Goal: Information Seeking & Learning: Check status

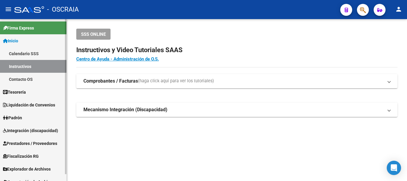
scroll to position [7, 0]
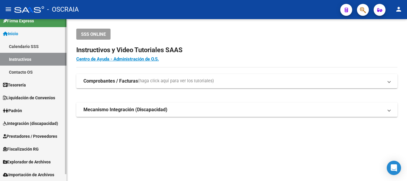
click at [30, 113] on link "Padrón" at bounding box center [33, 110] width 66 height 13
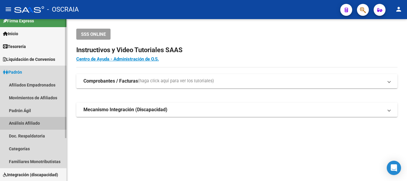
click at [35, 122] on link "Análisis Afiliado" at bounding box center [33, 123] width 66 height 13
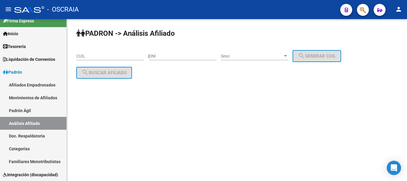
click at [90, 56] on input "CUIL" at bounding box center [109, 56] width 67 height 5
click at [162, 54] on input "DNI" at bounding box center [182, 56] width 67 height 5
type input "36897244"
click at [257, 57] on span "Sexo" at bounding box center [252, 56] width 62 height 5
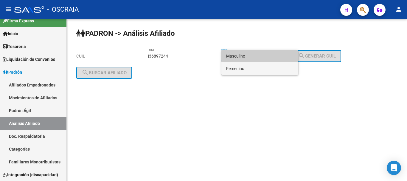
click at [251, 70] on span "Femenino" at bounding box center [259, 68] width 67 height 13
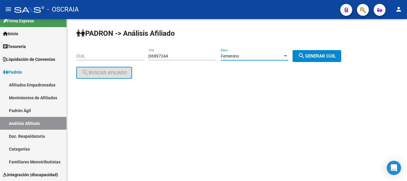
click at [314, 53] on span "search Generar CUIL" at bounding box center [317, 55] width 38 height 5
type input "23-36897244-4"
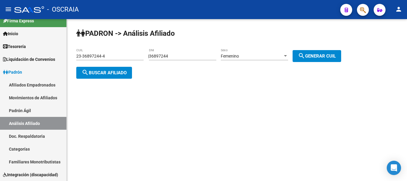
click at [94, 72] on span "search Buscar afiliado" at bounding box center [104, 72] width 45 height 5
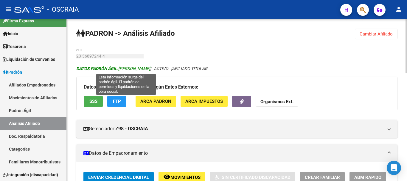
click at [130, 70] on span "DATOS PADRÓN ÁGIL: [PERSON_NAME]" at bounding box center [113, 68] width 74 height 5
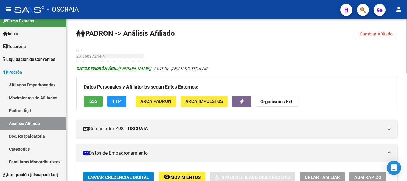
drag, startPoint x: 130, startPoint y: 70, endPoint x: 172, endPoint y: 69, distance: 42.0
click at [150, 69] on span "DATOS PADRÓN ÁGIL: [PERSON_NAME]" at bounding box center [113, 68] width 74 height 5
copy span "[PERSON_NAME]"
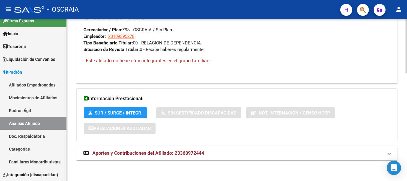
click at [178, 153] on span "Aportes y Contribuciones del Afiliado: 23368972444" at bounding box center [148, 153] width 112 height 6
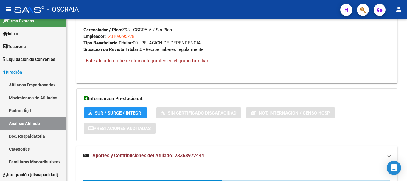
scroll to position [141, 0]
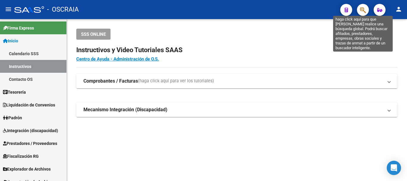
click at [366, 7] on button "button" at bounding box center [363, 10] width 12 height 12
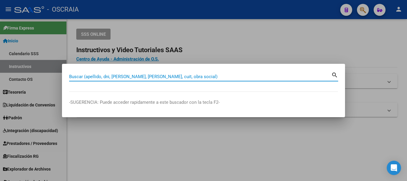
paste input "95071934"
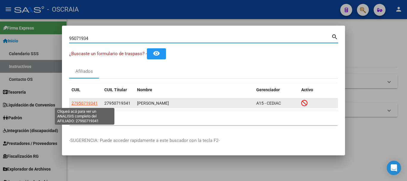
click at [90, 102] on span "27950719341" at bounding box center [84, 103] width 26 height 5
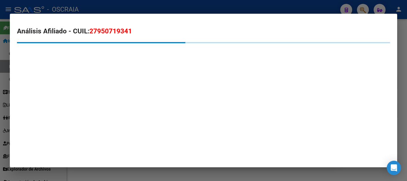
click at [104, 30] on span "27950719341" at bounding box center [110, 31] width 43 height 8
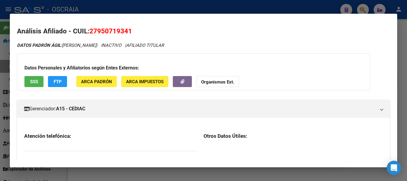
copy span "27950719341"
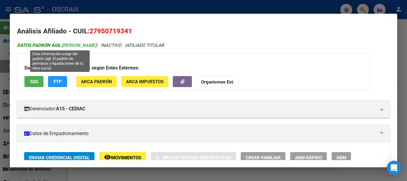
click at [68, 43] on span "DATOS PADRÓN ÁGIL: DIAZ FLEITA CELIA" at bounding box center [56, 45] width 79 height 5
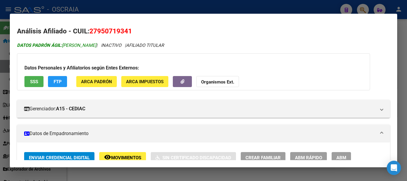
drag, startPoint x: 68, startPoint y: 43, endPoint x: 92, endPoint y: 46, distance: 24.2
click at [92, 46] on span "DATOS PADRÓN ÁGIL: DIAZ FLEITA CELIA" at bounding box center [56, 45] width 79 height 5
copy span "DIAZ FLEITA CELIA"
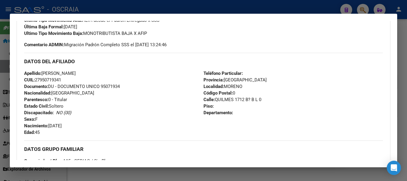
scroll to position [298, 0]
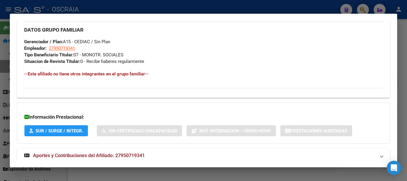
click at [163, 4] on div at bounding box center [203, 90] width 407 height 181
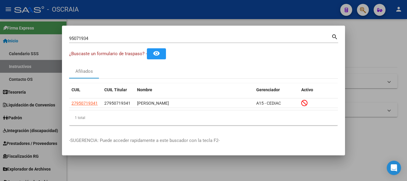
drag, startPoint x: 107, startPoint y: 33, endPoint x: 2, endPoint y: 34, distance: 104.9
click at [0, 34] on div "95071934 Buscar (apellido, dni, cuil, nro traspaso, cuit, obra social) search ¿…" at bounding box center [203, 90] width 407 height 181
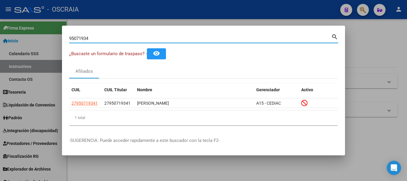
drag, startPoint x: 88, startPoint y: 37, endPoint x: 59, endPoint y: 38, distance: 28.6
click at [59, 38] on div "95071934 Buscar (apellido, dni, cuil, nro traspaso, cuit, obra social) search ¿…" at bounding box center [203, 90] width 407 height 181
paste input "16463286"
type input "16463286"
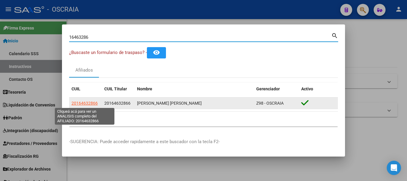
click at [88, 104] on span "20164632866" at bounding box center [84, 103] width 26 height 5
type textarea "20164632866"
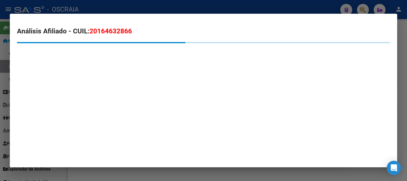
click at [108, 33] on span "20164632866" at bounding box center [110, 31] width 43 height 8
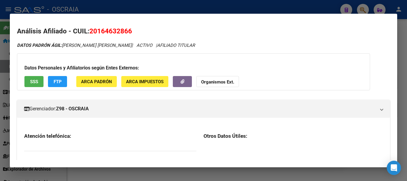
copy span "20164632866"
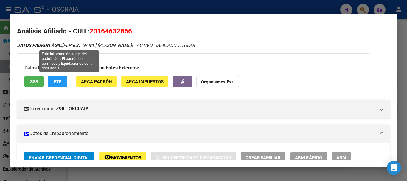
click at [72, 48] on div "DATOS PADRÓN ÁGIL: ACEVAL EDUARDO NICASIO | ACTIVO | AFILIADO TITULAR" at bounding box center [203, 45] width 373 height 7
click at [72, 48] on span "DATOS PADRÓN ÁGIL: ACEVAL EDUARDO NICASIO" at bounding box center [74, 45] width 115 height 5
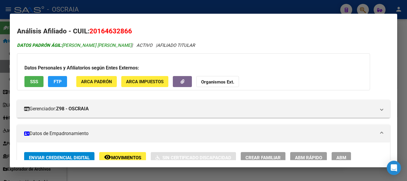
click at [73, 44] on span "DATOS PADRÓN ÁGIL: ACEVAL EDUARDO NICASIO" at bounding box center [74, 45] width 115 height 5
drag, startPoint x: 73, startPoint y: 44, endPoint x: 115, endPoint y: 44, distance: 41.7
click at [115, 44] on span "DATOS PADRÓN ÁGIL: ACEVAL EDUARDO NICASIO" at bounding box center [74, 45] width 115 height 5
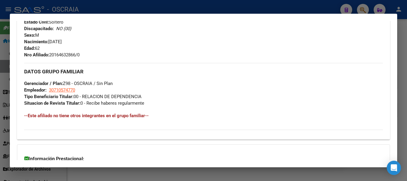
click at [193, 14] on mat-dialog-container "Análisis Afiliado - CUIL: 20164632866 DATOS PADRÓN ÁGIL: ACEVAL EDUARDO NICASIO…" at bounding box center [203, 91] width 387 height 154
click at [163, 5] on div at bounding box center [203, 90] width 407 height 181
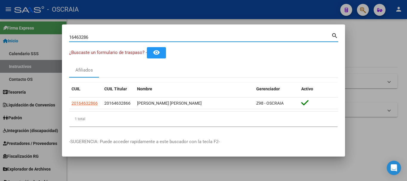
drag, startPoint x: 98, startPoint y: 39, endPoint x: 21, endPoint y: 33, distance: 77.1
click at [21, 33] on div "16463286 Buscar (apellido, dni, cuil, nro traspaso, cuit, obra social) search ¿…" at bounding box center [203, 90] width 407 height 181
paste input "38149261"
type input "38149261"
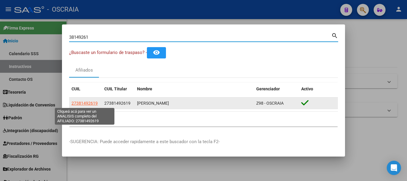
click at [83, 104] on span "27381492619" at bounding box center [84, 103] width 26 height 5
type textarea "27381492619"
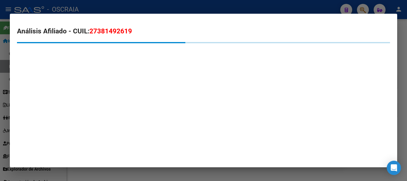
click at [101, 33] on span "27381492619" at bounding box center [110, 31] width 43 height 8
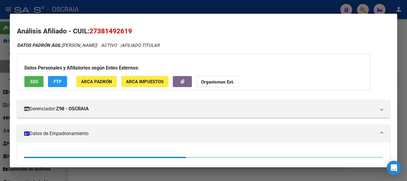
copy span "27381492619"
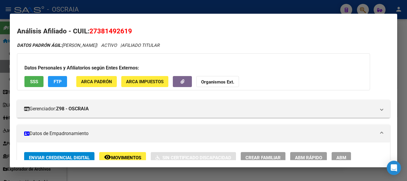
click at [179, 7] on div at bounding box center [203, 90] width 407 height 181
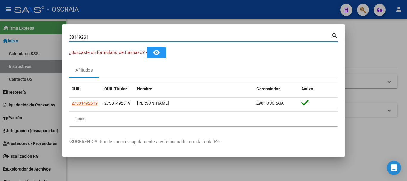
drag, startPoint x: 117, startPoint y: 35, endPoint x: 35, endPoint y: 40, distance: 82.9
click at [35, 40] on div "38149261 Buscar (apellido, dni, cuil, nro traspaso, cuit, obra social) search ¿…" at bounding box center [203, 90] width 407 height 181
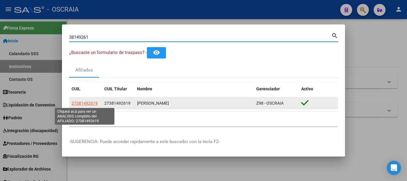
click at [84, 102] on span "27381492619" at bounding box center [84, 103] width 26 height 5
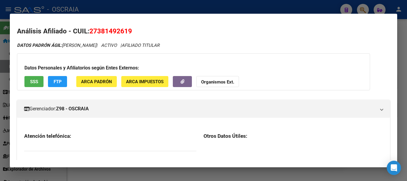
click at [102, 34] on span "27381492619" at bounding box center [110, 31] width 43 height 8
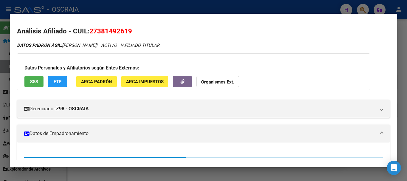
copy span "27381492619"
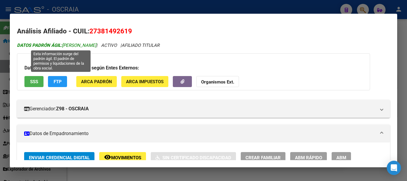
click at [70, 45] on span "DATOS PADRÓN ÁGIL: ACOSTA AGUSTINA" at bounding box center [56, 45] width 79 height 5
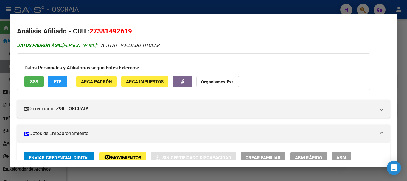
drag, startPoint x: 70, startPoint y: 45, endPoint x: 91, endPoint y: 45, distance: 21.7
click at [91, 45] on span "DATOS PADRÓN ÁGIL: ACOSTA AGUSTINA" at bounding box center [56, 45] width 79 height 5
copy span "ACOSTA AGUSTINA"
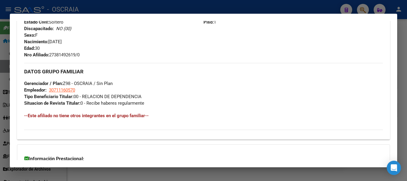
click at [221, 11] on div at bounding box center [203, 90] width 407 height 181
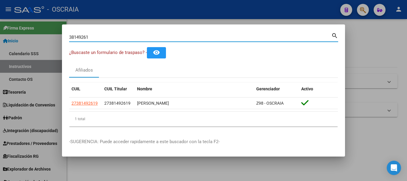
drag, startPoint x: 49, startPoint y: 35, endPoint x: 15, endPoint y: 34, distance: 34.0
click at [15, 35] on div "38149261 Buscar (apellido, dni, cuil, nro traspaso, cuit, obra social) search ¿…" at bounding box center [203, 90] width 407 height 181
paste input "95943655"
type input "95943655"
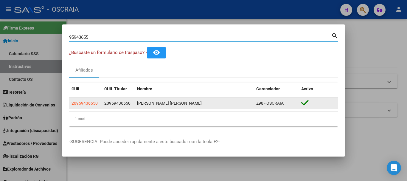
click at [83, 102] on span "20959436550" at bounding box center [84, 103] width 26 height 5
type textarea "20959436550"
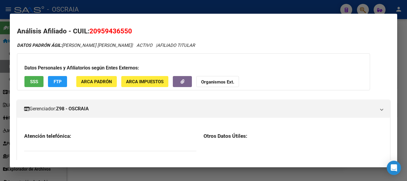
click at [109, 32] on span "20959436550" at bounding box center [110, 31] width 43 height 8
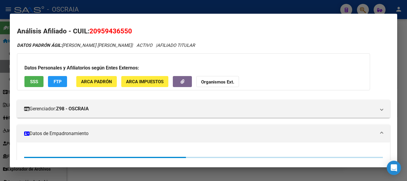
copy span "20959436550"
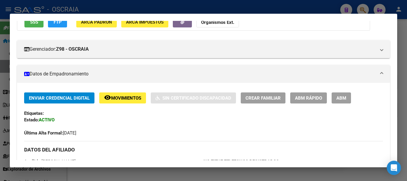
scroll to position [0, 0]
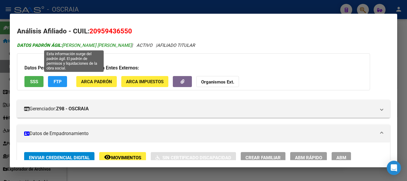
click at [70, 45] on span "DATOS PADRÓN ÁGIL: SANTOS VARGAS EYREN RUBEN" at bounding box center [74, 45] width 115 height 5
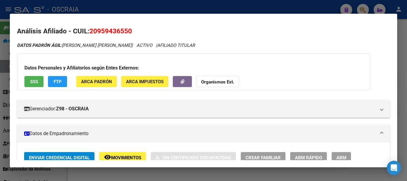
drag, startPoint x: 70, startPoint y: 45, endPoint x: 122, endPoint y: 50, distance: 52.7
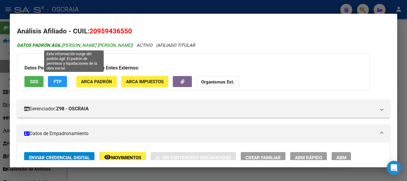
click at [126, 46] on span "DATOS PADRÓN ÁGIL: SANTOS VARGAS EYREN RUBEN" at bounding box center [74, 45] width 115 height 5
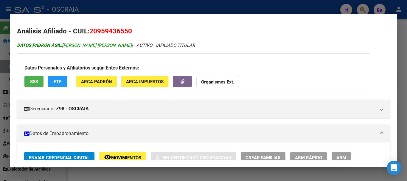
drag, startPoint x: 126, startPoint y: 46, endPoint x: 78, endPoint y: 45, distance: 48.3
click at [78, 45] on span "DATOS PADRÓN ÁGIL: SANTOS VARGAS EYREN RUBEN" at bounding box center [74, 45] width 115 height 5
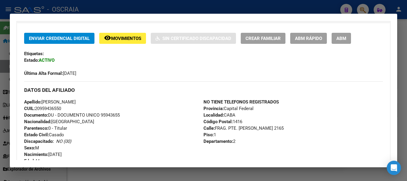
scroll to position [238, 0]
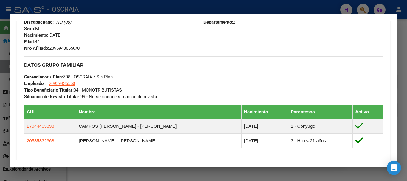
click at [261, 2] on div at bounding box center [203, 90] width 407 height 181
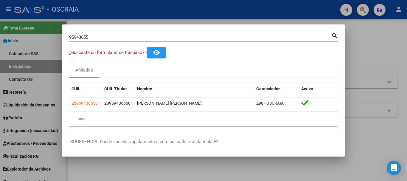
drag, startPoint x: 118, startPoint y: 33, endPoint x: 49, endPoint y: 38, distance: 69.9
click at [49, 38] on div "95943655 Buscar (apellido, dni, cuil, nro traspaso, cuit, obra social) search ¿…" at bounding box center [203, 90] width 407 height 181
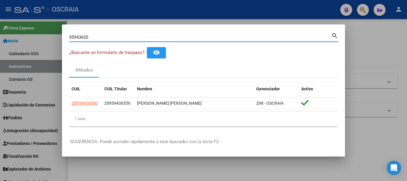
click at [79, 36] on input "95943655" at bounding box center [200, 37] width 262 height 5
paste input "421404"
type input "95421404"
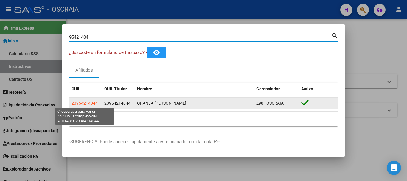
click at [84, 102] on span "23954214044" at bounding box center [84, 103] width 26 height 5
type textarea "23954214044"
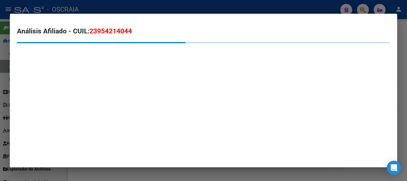
click at [128, 30] on span "23954214044" at bounding box center [110, 31] width 43 height 8
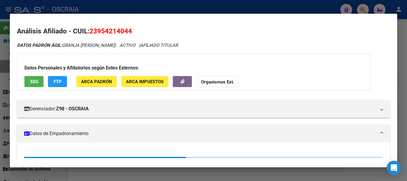
copy span "23954214044"
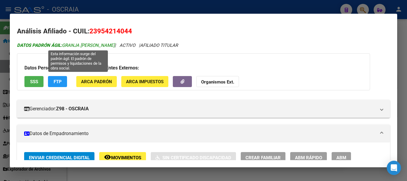
click at [76, 47] on span "DATOS PADRÓN ÁGIL: GRANJA ABRIL ELENA DEL CARMEN" at bounding box center [66, 45] width 98 height 5
drag, startPoint x: 76, startPoint y: 47, endPoint x: 134, endPoint y: 46, distance: 58.1
click at [115, 46] on span "DATOS PADRÓN ÁGIL: GRANJA ABRIL ELENA DEL CARMEN" at bounding box center [66, 45] width 98 height 5
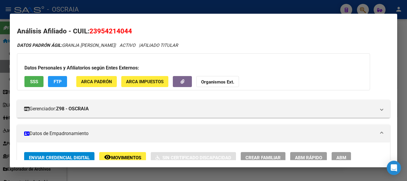
copy span "GRANJA ABRIL ELENA DEL CARMEN"
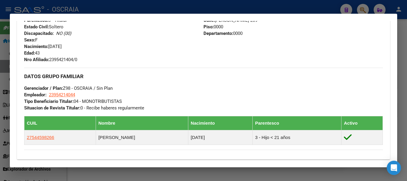
click at [216, 8] on div at bounding box center [203, 90] width 407 height 181
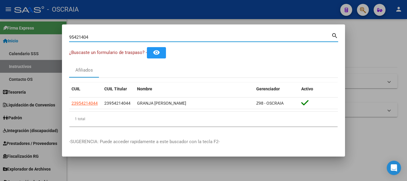
drag, startPoint x: 102, startPoint y: 36, endPoint x: 22, endPoint y: 41, distance: 80.0
click at [22, 41] on div "95421404 Buscar (apellido, dni, cuil, nro traspaso, cuit, obra social) search ¿…" at bounding box center [203, 90] width 407 height 181
paste input "56559173"
type input "56559173"
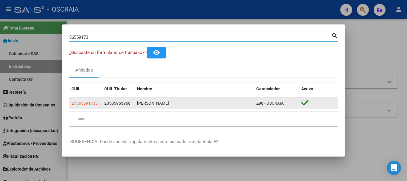
click at [89, 101] on span "27565591733" at bounding box center [84, 103] width 26 height 5
type textarea "27565591733"
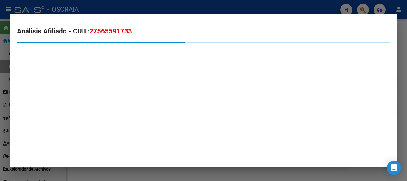
click at [114, 33] on span "27565591733" at bounding box center [110, 31] width 43 height 8
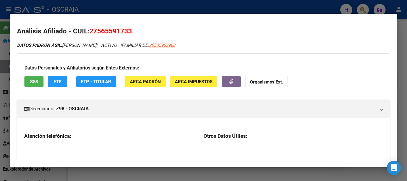
click at [114, 33] on span "27565591733" at bounding box center [110, 31] width 43 height 8
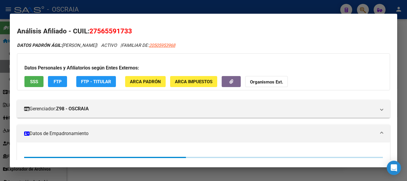
copy span "27565591733"
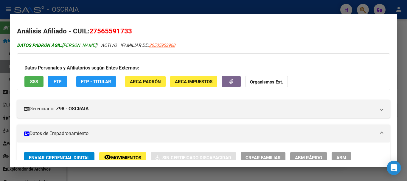
click at [72, 46] on span "DATOS PADRÓN ÁGIL: JUAREZ KIARA NICOLE" at bounding box center [56, 45] width 79 height 5
drag, startPoint x: 72, startPoint y: 46, endPoint x: 97, endPoint y: 45, distance: 25.0
click at [96, 45] on span "DATOS PADRÓN ÁGIL: JUAREZ KIARA NICOLE" at bounding box center [56, 45] width 79 height 5
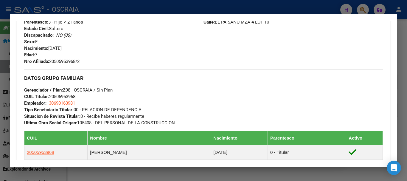
click at [122, 7] on div at bounding box center [203, 90] width 407 height 181
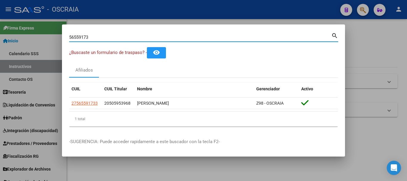
drag, startPoint x: 57, startPoint y: 43, endPoint x: 54, endPoint y: 44, distance: 4.1
click at [54, 44] on div "56559173 Buscar (apellido, dni, cuil, nro traspaso, cuit, obra social) search ¿…" at bounding box center [203, 90] width 407 height 181
paste input "2585121"
type input "52585121"
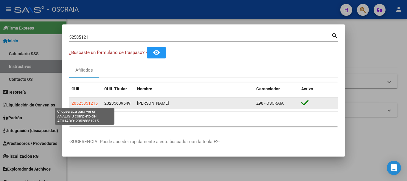
click at [86, 102] on span "20525851215" at bounding box center [84, 103] width 26 height 5
type textarea "20525851215"
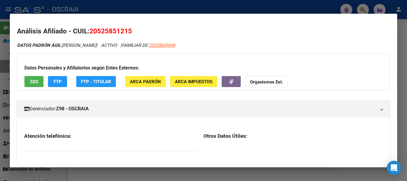
click at [111, 27] on span "20525851215" at bounding box center [110, 31] width 43 height 8
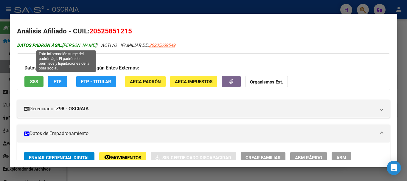
click at [69, 46] on span "DATOS PADRÓN ÁGIL: RIOS FACUNDO NICOLAS" at bounding box center [56, 45] width 79 height 5
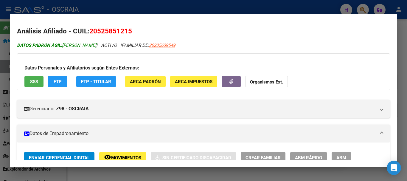
drag, startPoint x: 69, startPoint y: 46, endPoint x: 96, endPoint y: 46, distance: 26.8
click at [96, 46] on span "DATOS PADRÓN ÁGIL: RIOS FACUNDO NICOLAS" at bounding box center [56, 45] width 79 height 5
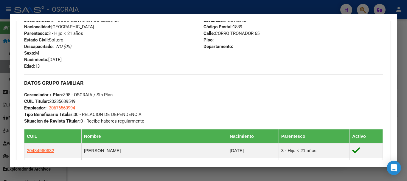
click at [227, 8] on div at bounding box center [203, 90] width 407 height 181
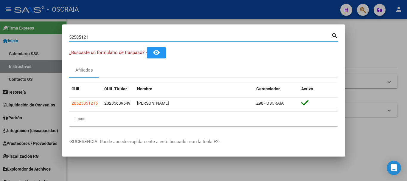
drag, startPoint x: 115, startPoint y: 38, endPoint x: 59, endPoint y: 37, distance: 56.0
click at [59, 37] on div "52585121 Buscar (apellido, dni, cuil, nro traspaso, cuit, obra social) search ¿…" at bounding box center [203, 90] width 407 height 181
paste input "24823725"
type input "24823725"
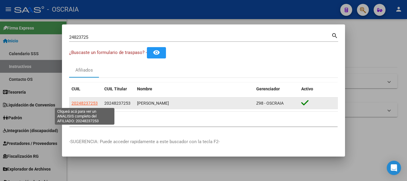
click at [95, 102] on span "20248237253" at bounding box center [84, 103] width 26 height 5
type textarea "20248237253"
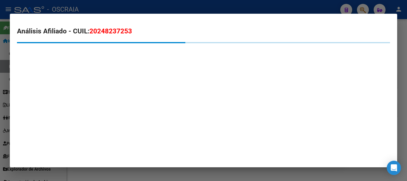
click at [107, 26] on mat-dialog-content "Análisis Afiliado - CUIL: 20248237253" at bounding box center [203, 44] width 387 height 47
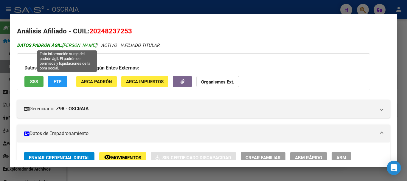
click at [74, 46] on span "DATOS PADRÓN ÁGIL: GUZMAN MAURICIO JOSE" at bounding box center [56, 45] width 79 height 5
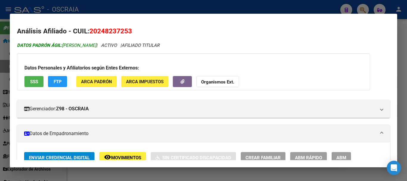
drag, startPoint x: 74, startPoint y: 46, endPoint x: 105, endPoint y: 46, distance: 30.7
click at [96, 46] on span "DATOS PADRÓN ÁGIL: GUZMAN MAURICIO JOSE" at bounding box center [56, 45] width 79 height 5
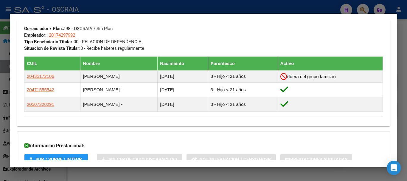
scroll to position [342, 0]
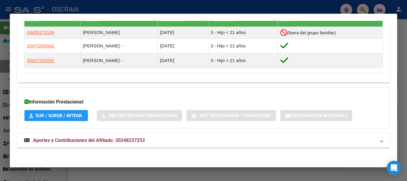
click at [146, 16] on mat-dialog-container "Análisis Afiliado - CUIL: 20248237253 DATOS PADRÓN ÁGIL: GUZMAN MAURICIO JOSE |…" at bounding box center [203, 91] width 387 height 154
click at [137, 13] on div at bounding box center [203, 90] width 407 height 181
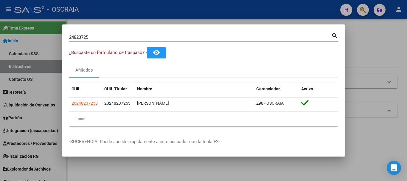
drag, startPoint x: 105, startPoint y: 37, endPoint x: 50, endPoint y: 39, distance: 54.9
click at [50, 39] on div "24823725 Buscar (apellido, dni, cuil, nro traspaso, cuit, obra social) search ¿…" at bounding box center [203, 90] width 407 height 181
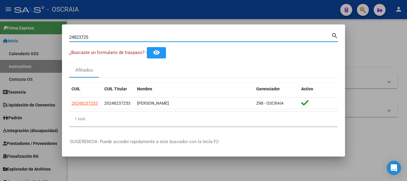
paste input "0371489"
type input "20371489"
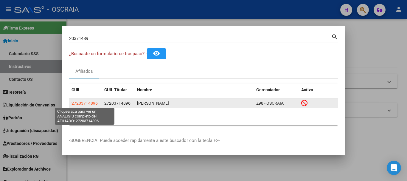
click at [88, 102] on span "27203714896" at bounding box center [84, 103] width 26 height 5
type textarea "27203714896"
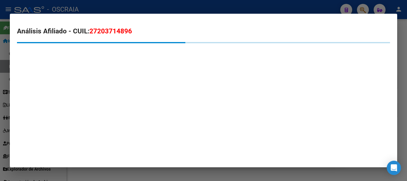
click at [111, 30] on span "27203714896" at bounding box center [110, 31] width 43 height 8
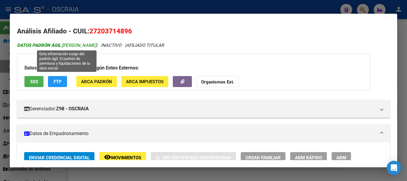
click at [71, 45] on span "DATOS PADRÓN ÁGIL: ROSALES SILVIA BEATRIZ" at bounding box center [56, 45] width 79 height 5
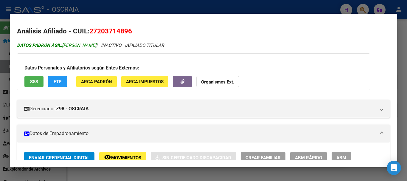
drag, startPoint x: 71, startPoint y: 45, endPoint x: 102, endPoint y: 44, distance: 30.7
click at [96, 44] on span "DATOS PADRÓN ÁGIL: ROSALES SILVIA BEATRIZ" at bounding box center [56, 45] width 79 height 5
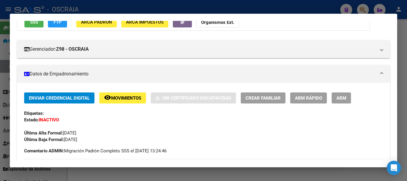
scroll to position [0, 0]
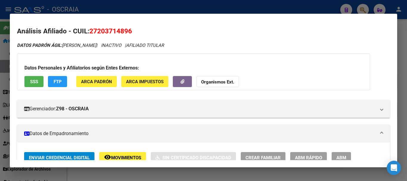
click at [136, 8] on div at bounding box center [203, 90] width 407 height 181
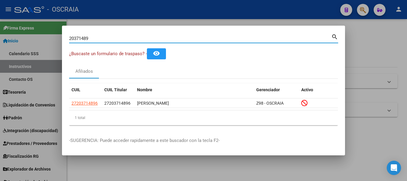
drag, startPoint x: 100, startPoint y: 37, endPoint x: 36, endPoint y: 48, distance: 65.2
click at [36, 48] on div "20371489 Buscar (apellido, dni, cuil, nro traspaso, cuit, obra social) search ¿…" at bounding box center [203, 90] width 407 height 181
paste input "95421404"
type input "95421404"
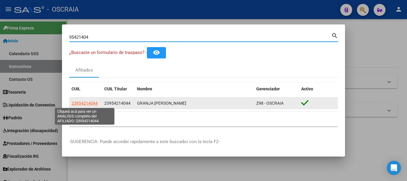
click at [81, 101] on span "23954214044" at bounding box center [84, 103] width 26 height 5
type textarea "23954214044"
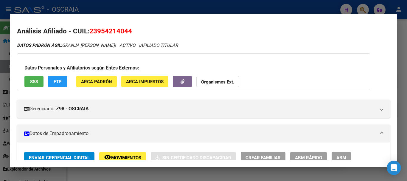
click at [108, 34] on span "23954214044" at bounding box center [110, 31] width 43 height 8
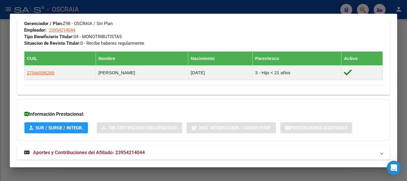
scroll to position [251, 0]
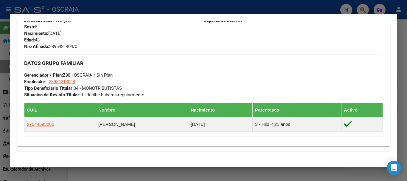
click at [215, 6] on div at bounding box center [203, 90] width 407 height 181
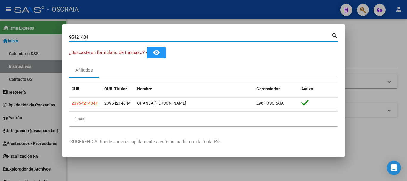
drag, startPoint x: 130, startPoint y: 38, endPoint x: 13, endPoint y: 38, distance: 117.4
click at [13, 38] on div "95421404 Buscar (apellido, dni, cuil, nro traspaso, cuit, obra social) search ¿…" at bounding box center [203, 90] width 407 height 181
paste input "37377363"
type input "37377363"
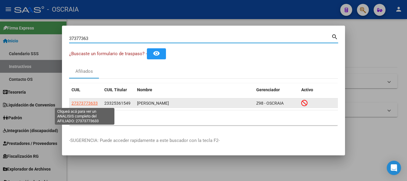
click at [82, 104] on span "27373773633" at bounding box center [84, 103] width 26 height 5
type textarea "27373773633"
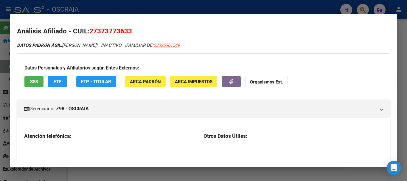
click at [113, 27] on span "27373773633" at bounding box center [110, 31] width 43 height 8
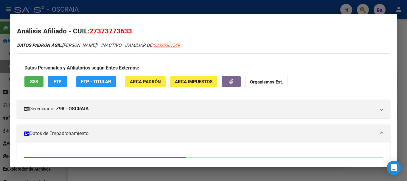
click at [113, 27] on span "27373773633" at bounding box center [110, 31] width 43 height 8
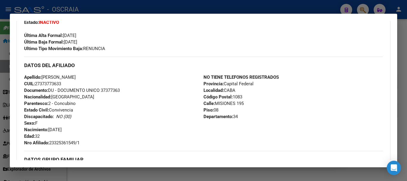
scroll to position [0, 0]
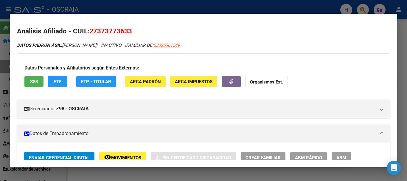
click at [112, 30] on span "27373773633" at bounding box center [110, 31] width 43 height 8
click at [73, 42] on div "DATOS PADRÓN ÁGIL: SANCHEZ JOHANNA ALEJANDRA | INACTIVO | FAMILIAR DE: 23325361…" at bounding box center [203, 45] width 373 height 7
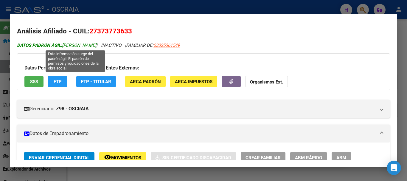
drag, startPoint x: 73, startPoint y: 42, endPoint x: 119, endPoint y: 46, distance: 46.7
click at [119, 46] on div "DATOS PADRÓN ÁGIL: SANCHEZ JOHANNA ALEJANDRA | INACTIVO | FAMILIAR DE: 23325361…" at bounding box center [203, 45] width 373 height 7
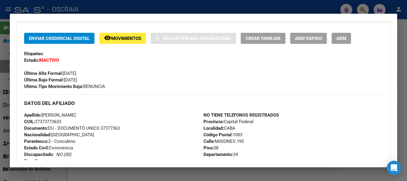
scroll to position [238, 0]
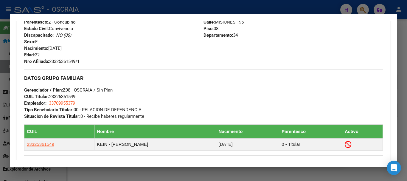
click at [229, 5] on div at bounding box center [203, 90] width 407 height 181
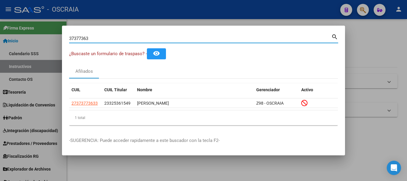
drag, startPoint x: 125, startPoint y: 38, endPoint x: 10, endPoint y: 50, distance: 115.9
click at [10, 50] on div "37377363 Buscar (apellido, dni, cuil, nro traspaso, cuit, obra social) search ¿…" at bounding box center [203, 90] width 407 height 181
paste input "3194150"
type input "33194150"
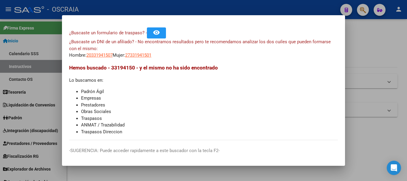
scroll to position [0, 0]
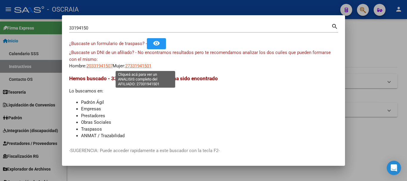
click at [135, 66] on span "27331941501" at bounding box center [138, 65] width 26 height 5
type textarea "27331941501"
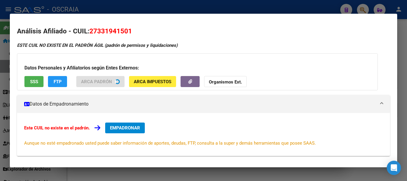
click at [115, 33] on span "27331941501" at bounding box center [110, 31] width 43 height 8
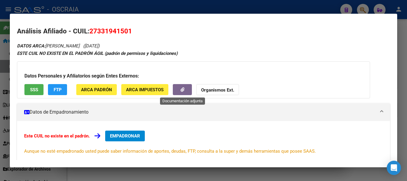
scroll to position [82, 0]
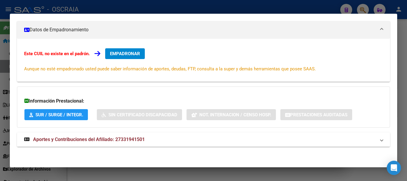
click at [137, 142] on span "Aportes y Contribuciones del Afiliado: 27331941501" at bounding box center [89, 139] width 112 height 6
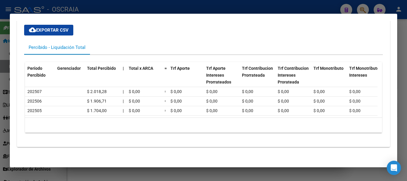
scroll to position [0, 0]
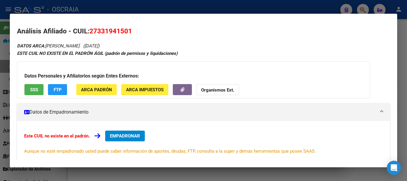
click at [108, 29] on span "27331941501" at bounding box center [110, 31] width 43 height 8
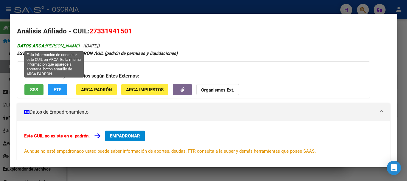
click at [54, 47] on span "DATOS ARCA: PAOLI CINTIA GISELE" at bounding box center [48, 45] width 63 height 5
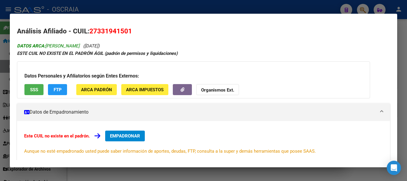
drag, startPoint x: 54, startPoint y: 47, endPoint x: 84, endPoint y: 44, distance: 29.9
click at [80, 44] on span "DATOS ARCA: PAOLI CINTIA GISELE" at bounding box center [48, 45] width 63 height 5
click at [136, 3] on div at bounding box center [203, 90] width 407 height 181
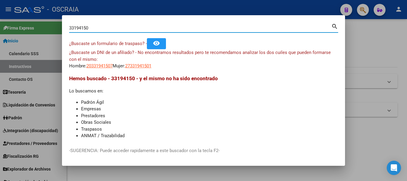
drag, startPoint x: 114, startPoint y: 27, endPoint x: 42, endPoint y: 36, distance: 73.2
click at [42, 36] on div "33194150 Buscar (apellido, dni, cuil, nro traspaso, cuit, obra social) search ¿…" at bounding box center [203, 90] width 407 height 181
paste input "16463286"
type input "16463286"
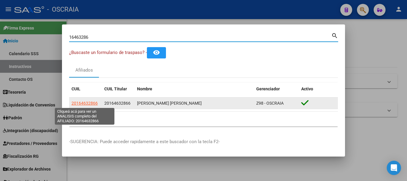
click at [90, 102] on span "20164632866" at bounding box center [84, 103] width 26 height 5
type textarea "20164632866"
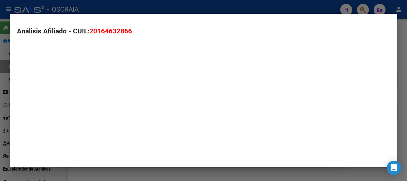
click at [114, 29] on span "20164632866" at bounding box center [110, 31] width 43 height 8
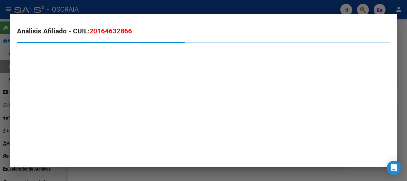
click at [114, 29] on span "20164632866" at bounding box center [110, 31] width 43 height 8
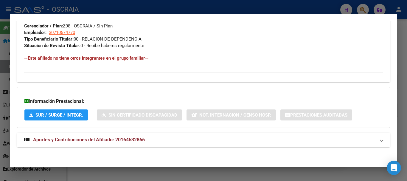
click at [145, 141] on mat-panel-title "Aportes y Contribuciones del Afiliado: 20164632866" at bounding box center [200, 139] width 352 height 7
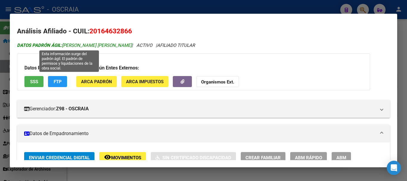
click at [70, 44] on span "DATOS PADRÓN ÁGIL: ACEVAL EDUARDO NICASIO" at bounding box center [74, 45] width 115 height 5
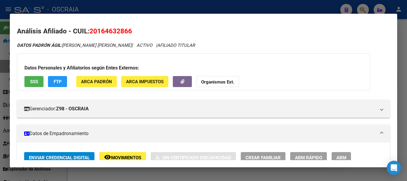
drag, startPoint x: 70, startPoint y: 44, endPoint x: 139, endPoint y: 18, distance: 73.7
click at [115, 43] on span "DATOS PADRÓN ÁGIL: ACEVAL EDUARDO NICASIO" at bounding box center [74, 45] width 115 height 5
